Goal: Information Seeking & Learning: Learn about a topic

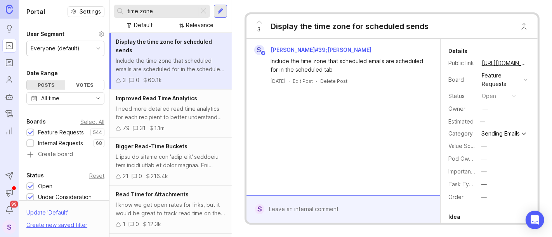
click at [204, 14] on div at bounding box center [203, 11] width 9 height 10
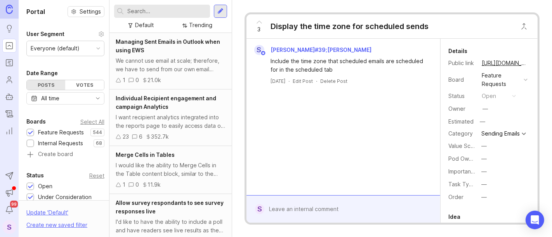
click at [142, 28] on div "Default" at bounding box center [144, 25] width 19 height 9
click at [201, 28] on div "Trending" at bounding box center [200, 25] width 23 height 9
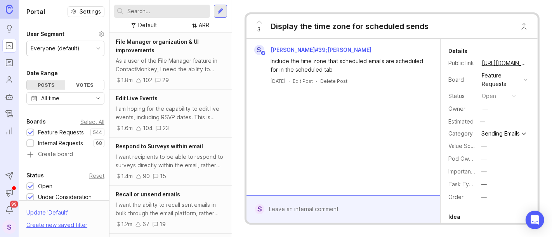
click at [201, 26] on div "ARR" at bounding box center [204, 25] width 10 height 9
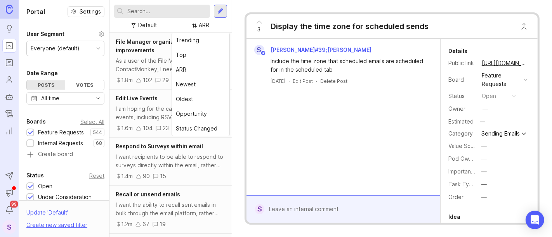
click at [201, 26] on div "ARR" at bounding box center [204, 25] width 10 height 9
